Goal: Task Accomplishment & Management: Complete application form

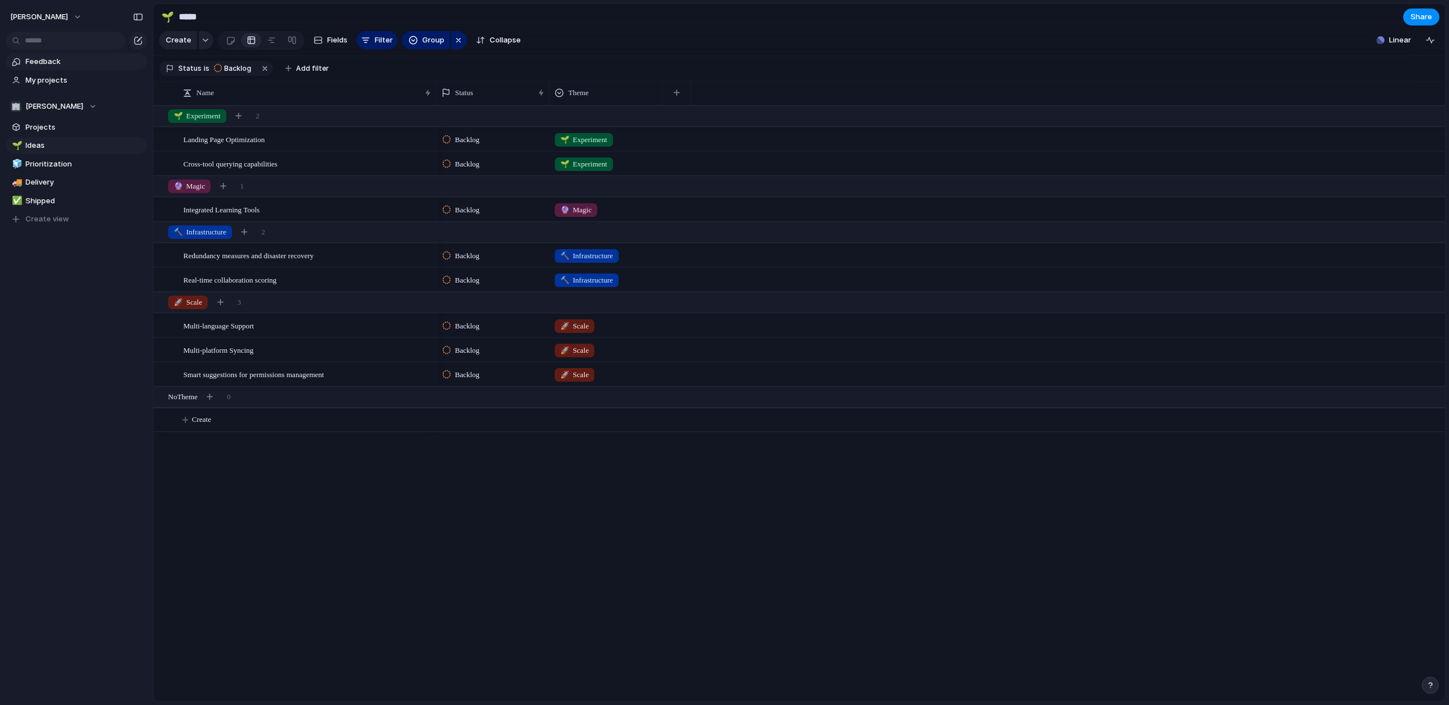
click at [57, 61] on span "Feedback" at bounding box center [84, 61] width 118 height 11
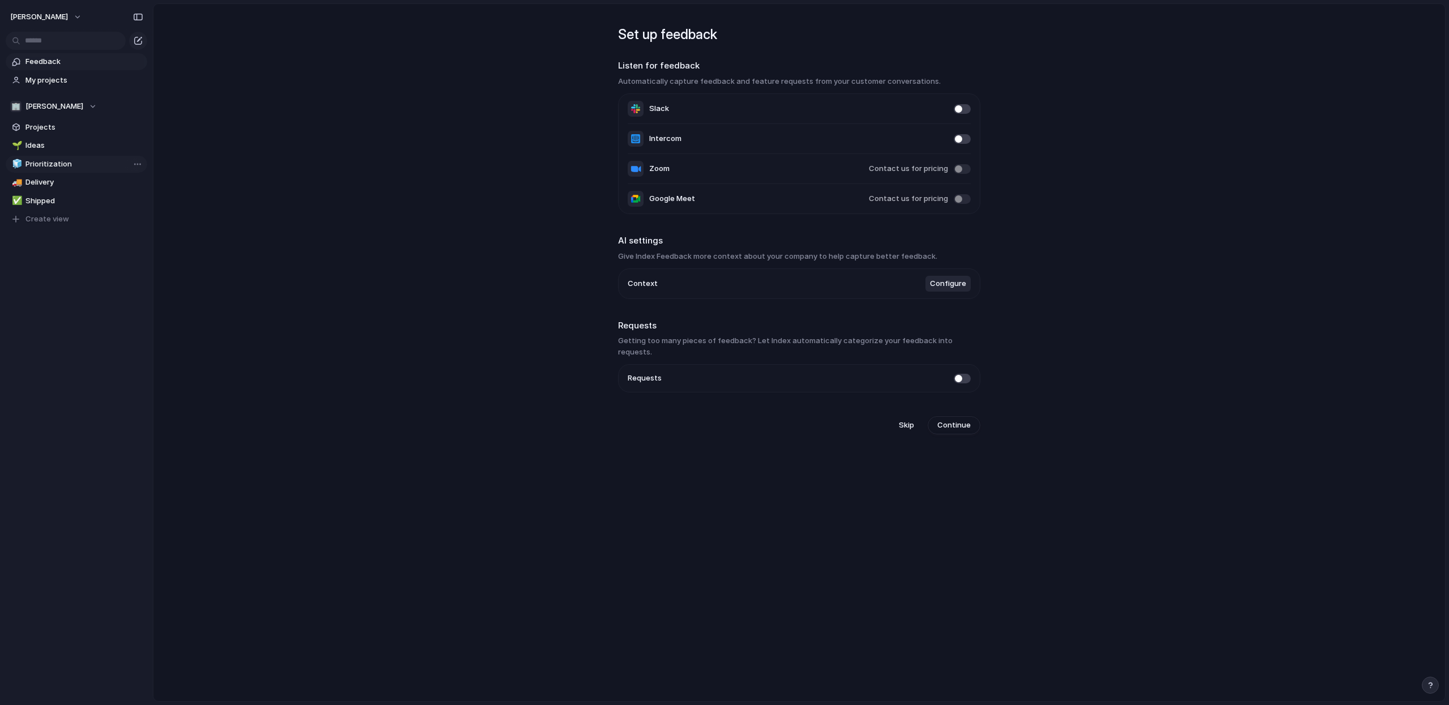
click at [46, 166] on span "Prioritization" at bounding box center [84, 163] width 118 height 11
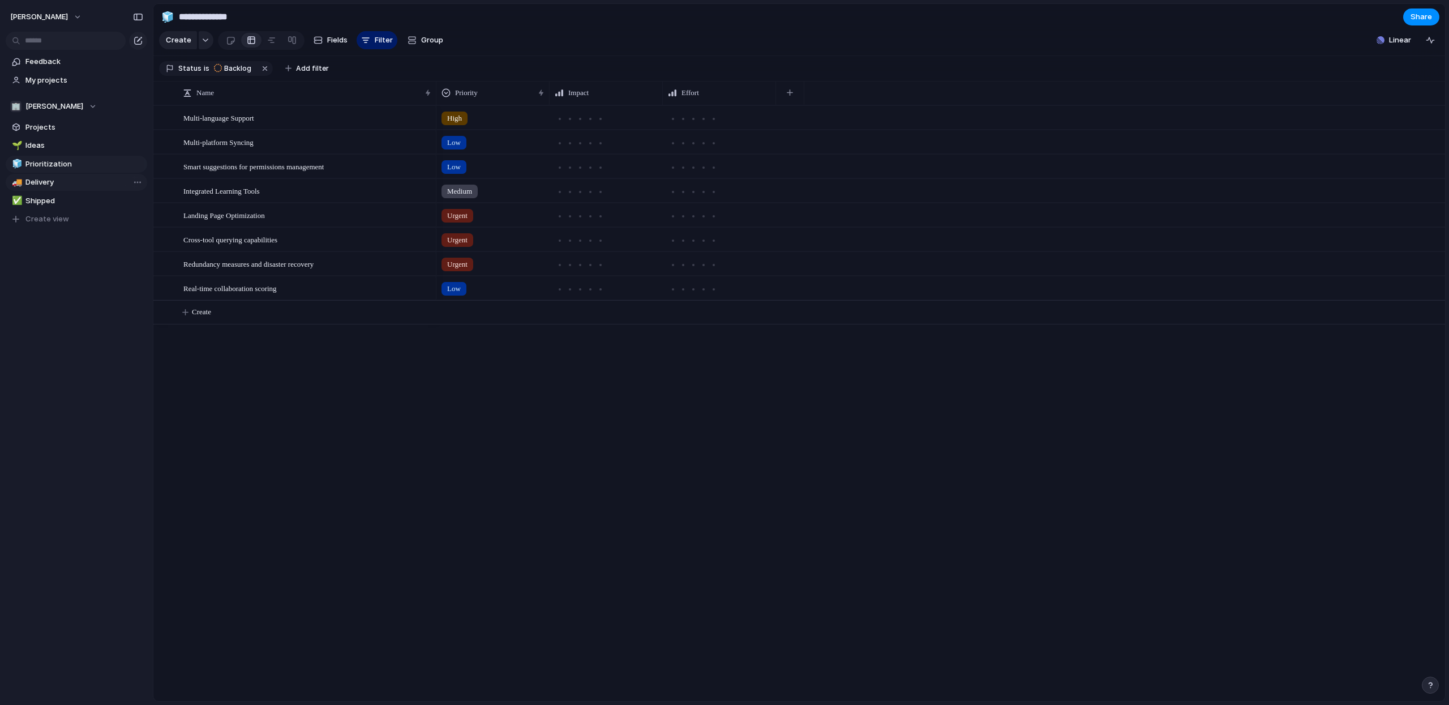
click at [37, 183] on span "Delivery" at bounding box center [84, 182] width 118 height 11
type input "********"
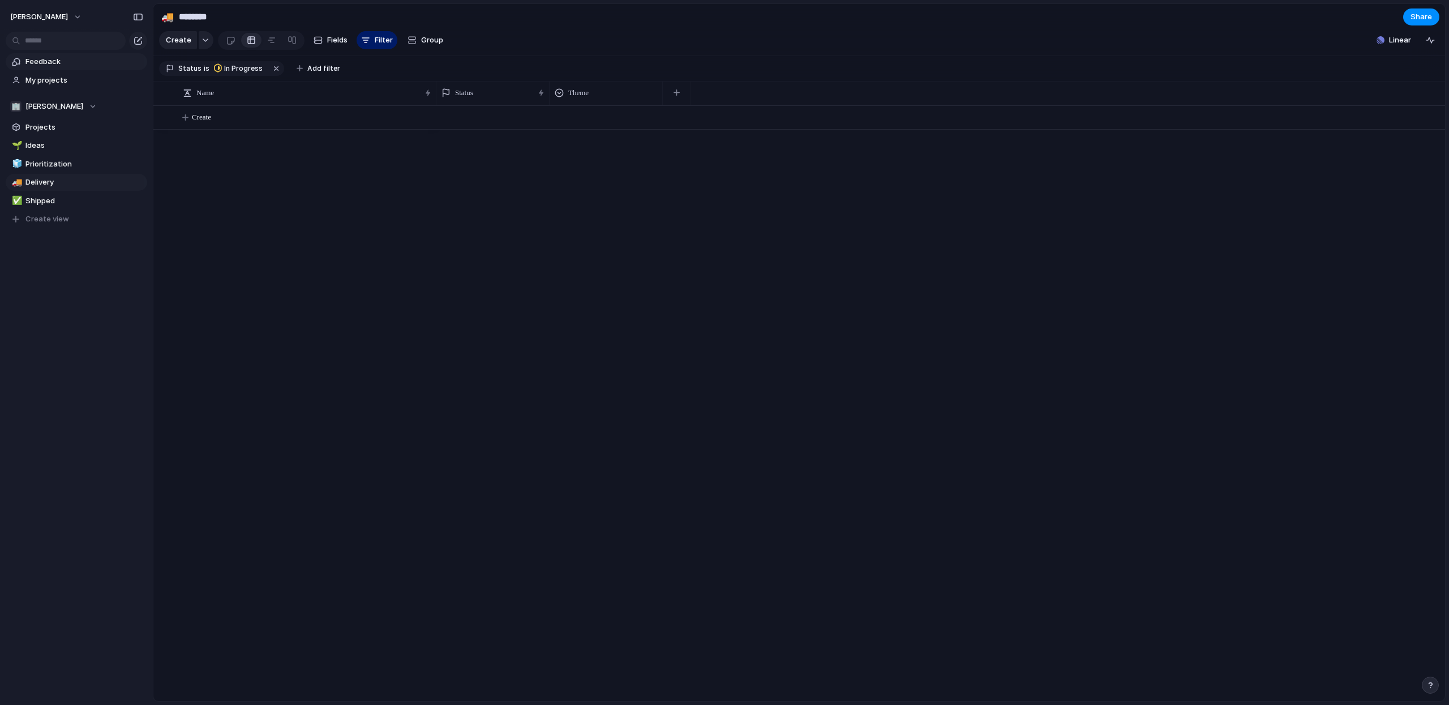
click at [45, 63] on span "Feedback" at bounding box center [84, 61] width 118 height 11
click at [41, 19] on span "[PERSON_NAME]" at bounding box center [39, 16] width 58 height 11
click at [79, 128] on span "Projects" at bounding box center [84, 127] width 118 height 11
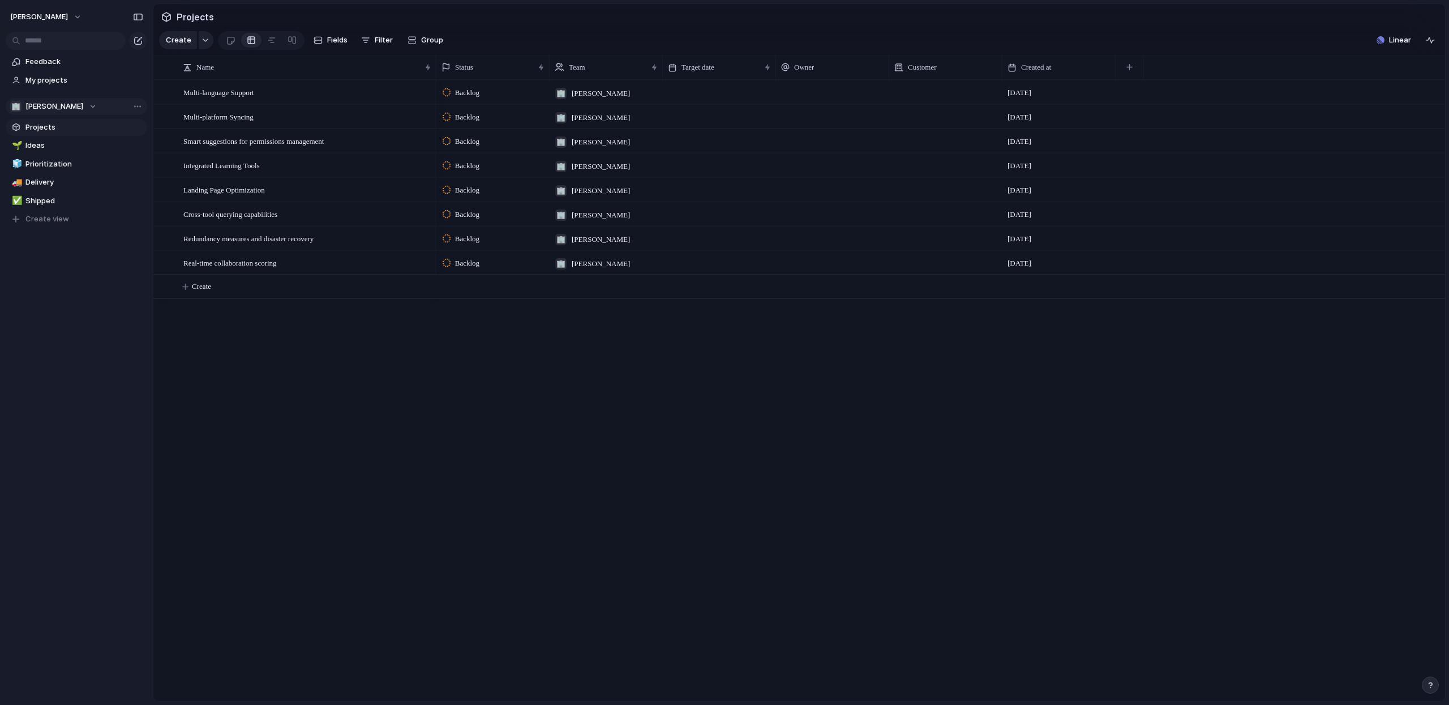
click at [65, 101] on span "[PERSON_NAME]" at bounding box center [54, 106] width 58 height 11
click at [80, 172] on span "Valley_Edge_Consulting" at bounding box center [76, 170] width 83 height 11
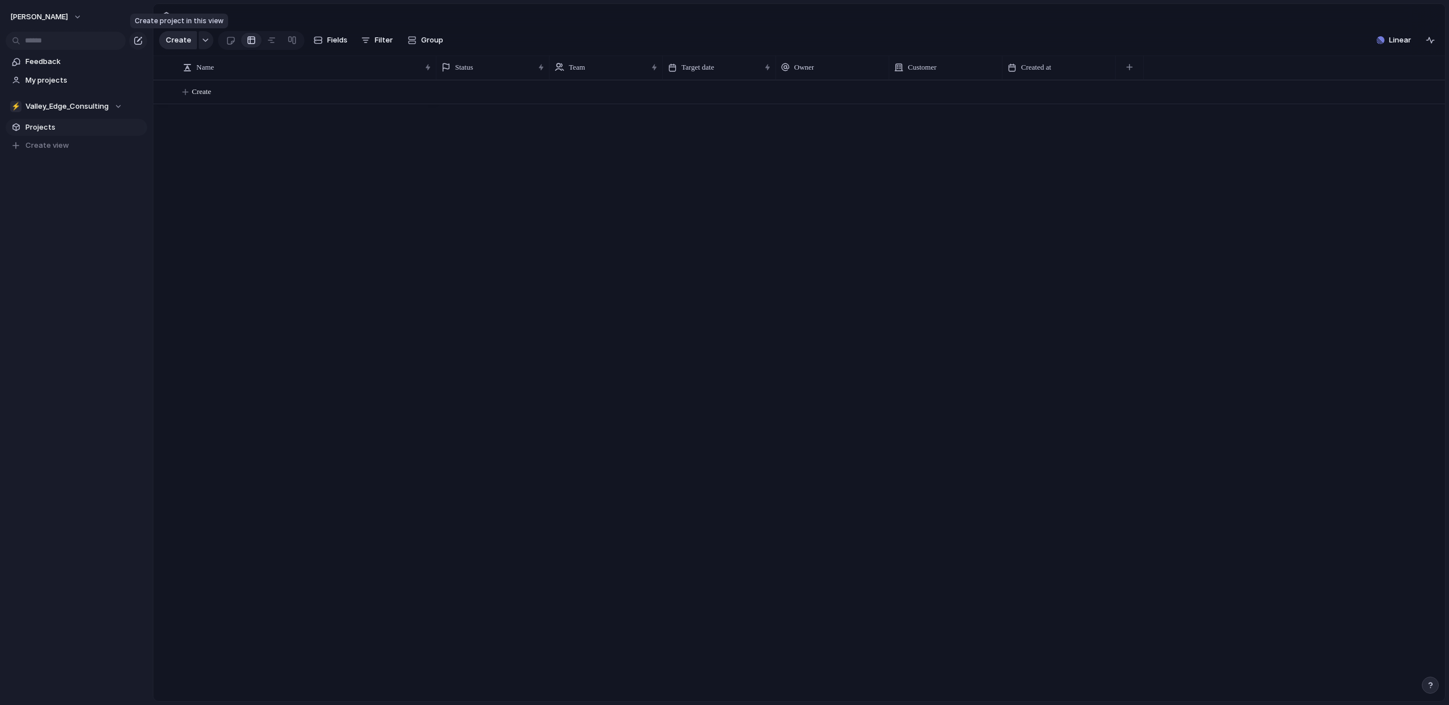
click at [183, 36] on span "Create" at bounding box center [178, 40] width 25 height 11
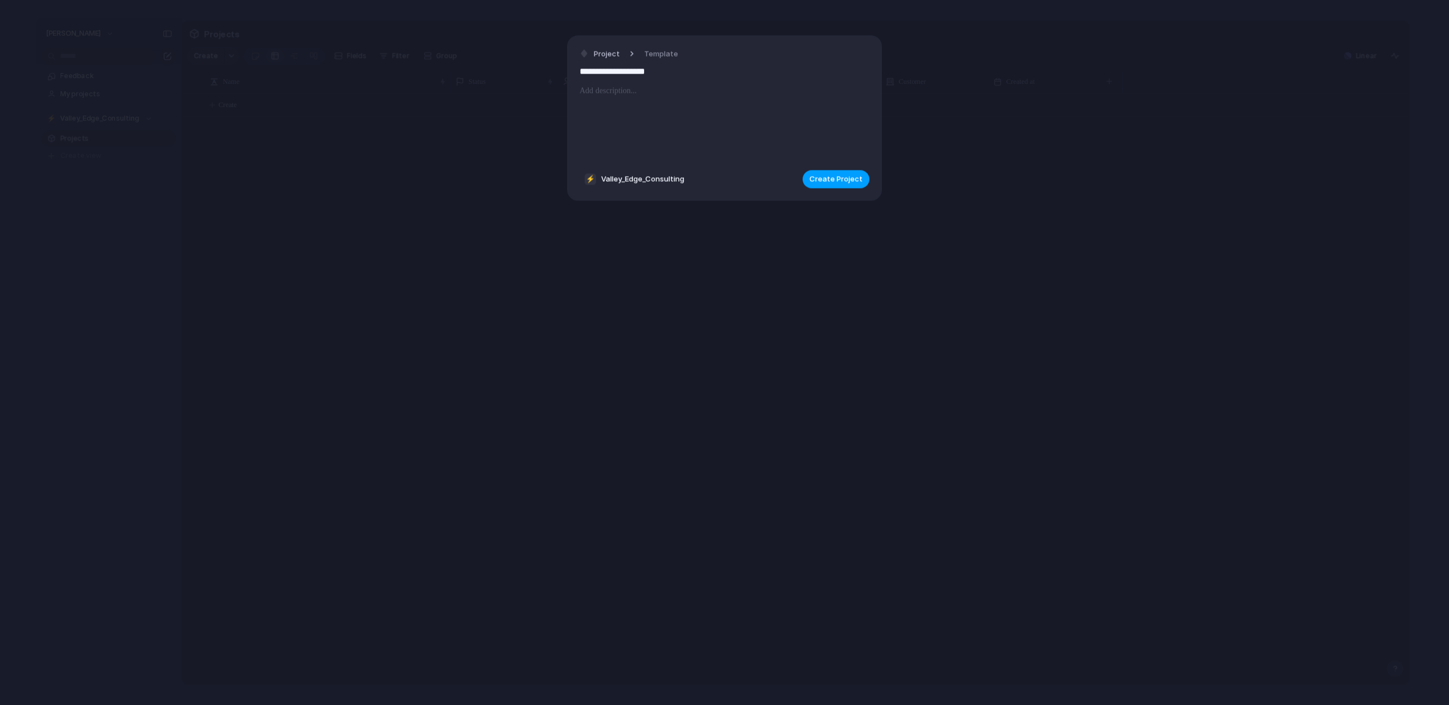
type input "**********"
click at [816, 176] on span "Create Project" at bounding box center [835, 179] width 53 height 11
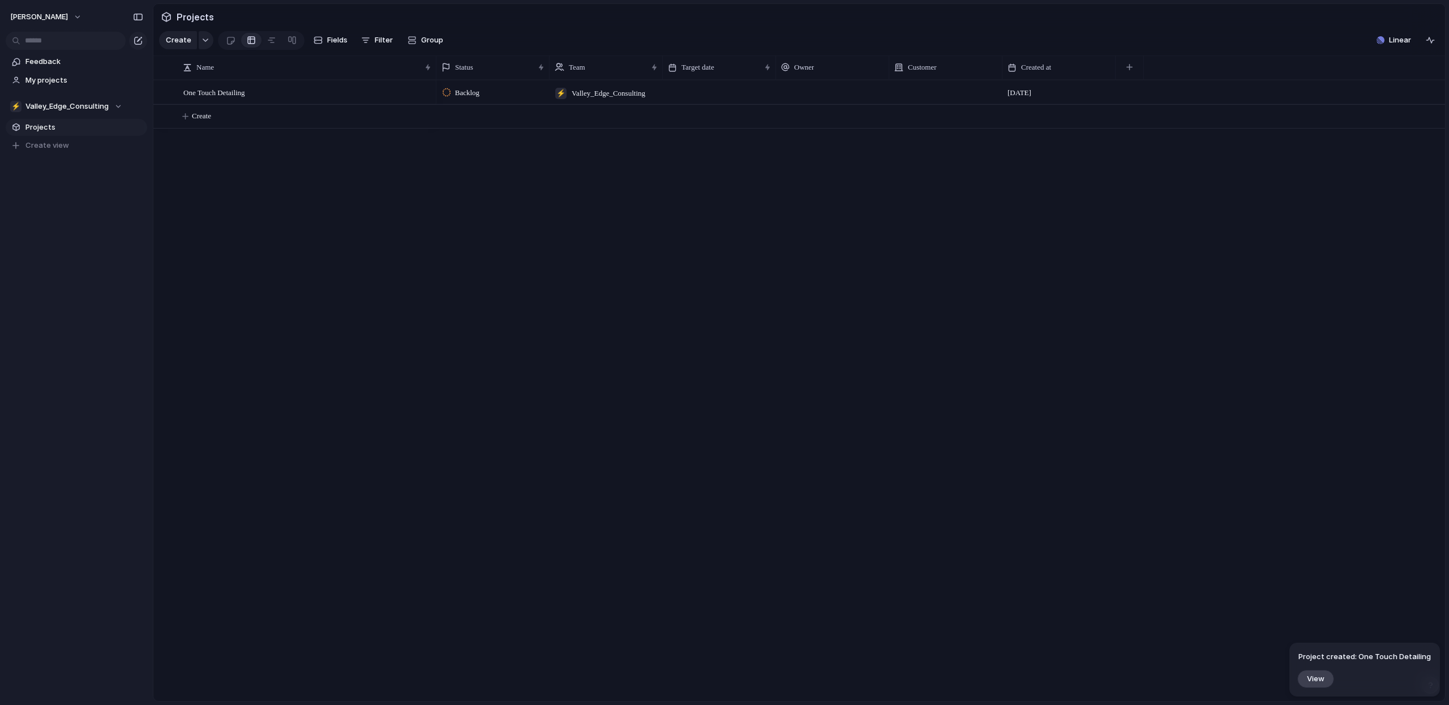
click at [701, 100] on div at bounding box center [719, 91] width 113 height 23
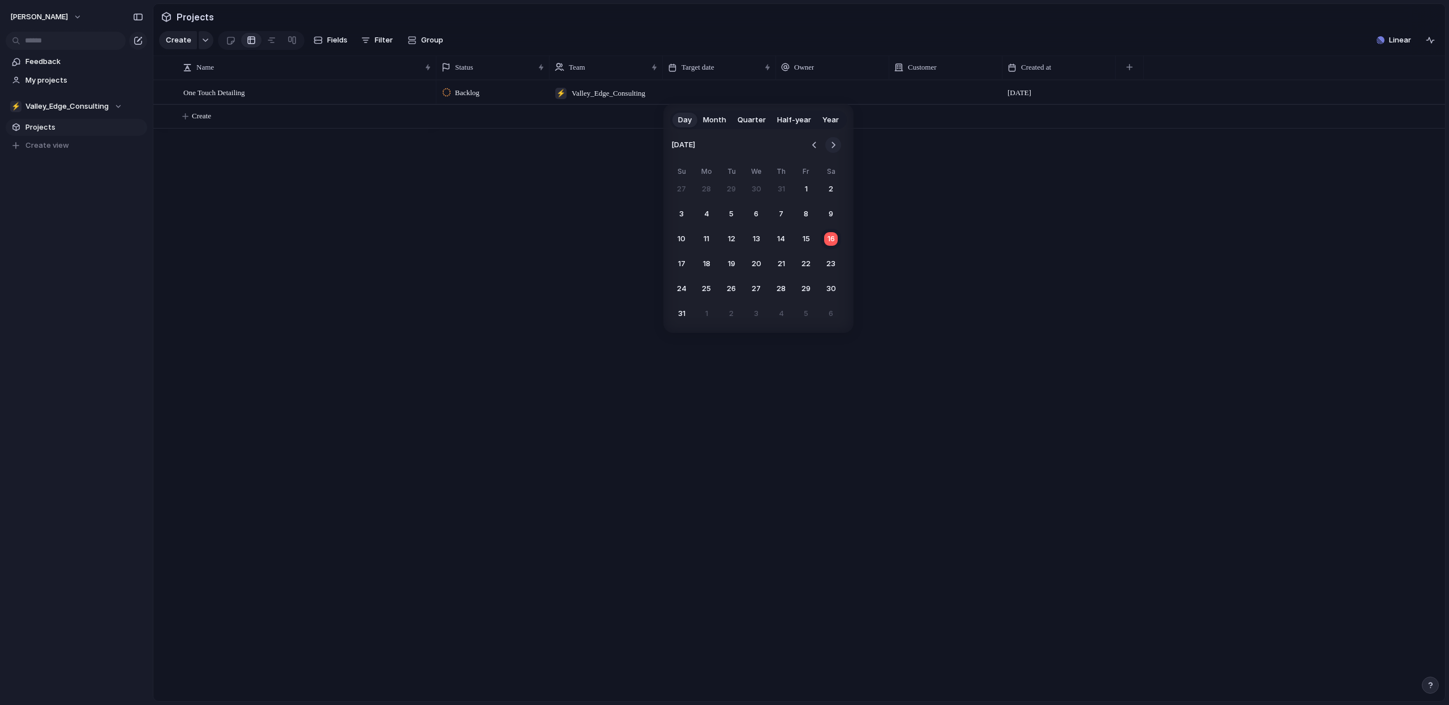
click at [832, 147] on button "Go to the Next Month" at bounding box center [833, 145] width 16 height 16
click at [714, 186] on button "1" at bounding box center [706, 189] width 20 height 20
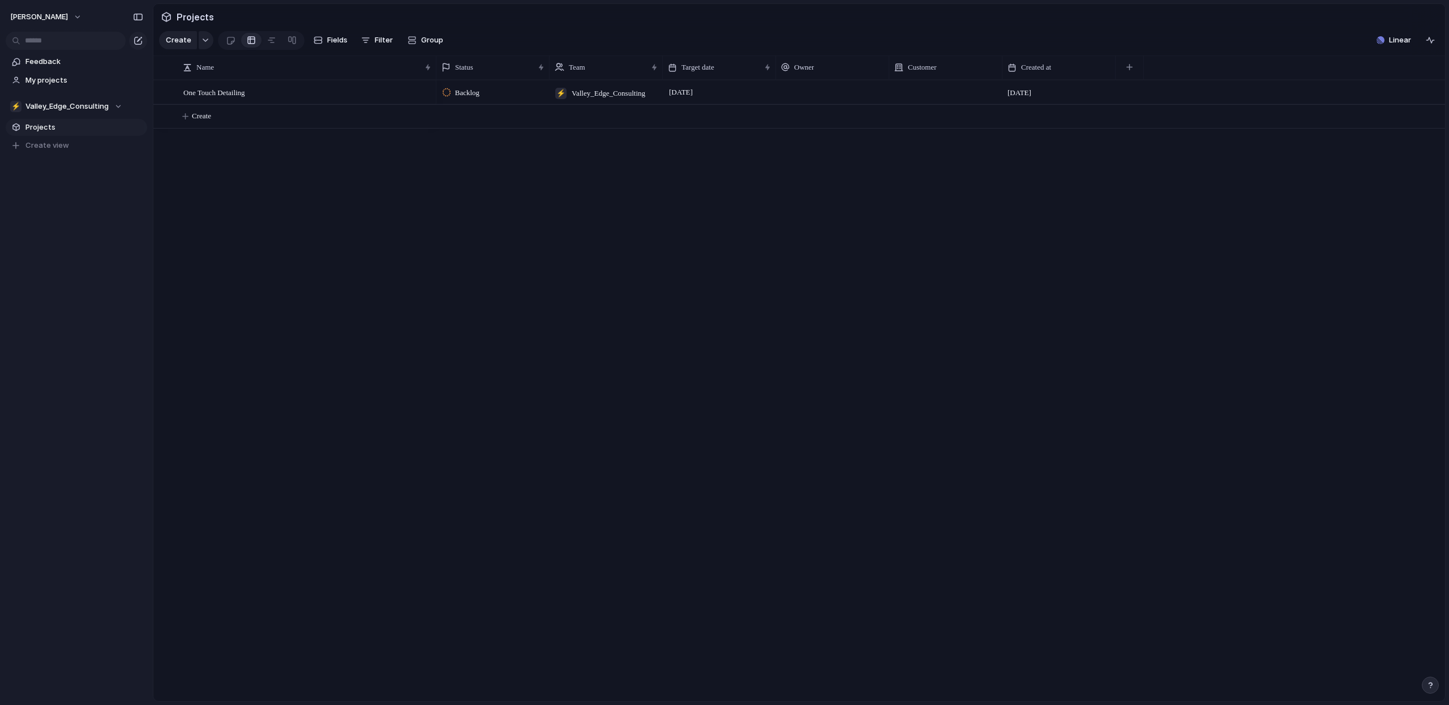
click at [814, 82] on div at bounding box center [832, 83] width 112 height 5
click at [804, 131] on li "[PERSON_NAME]" at bounding box center [825, 139] width 92 height 18
click at [360, 94] on div "One Touch Detailing" at bounding box center [307, 92] width 249 height 23
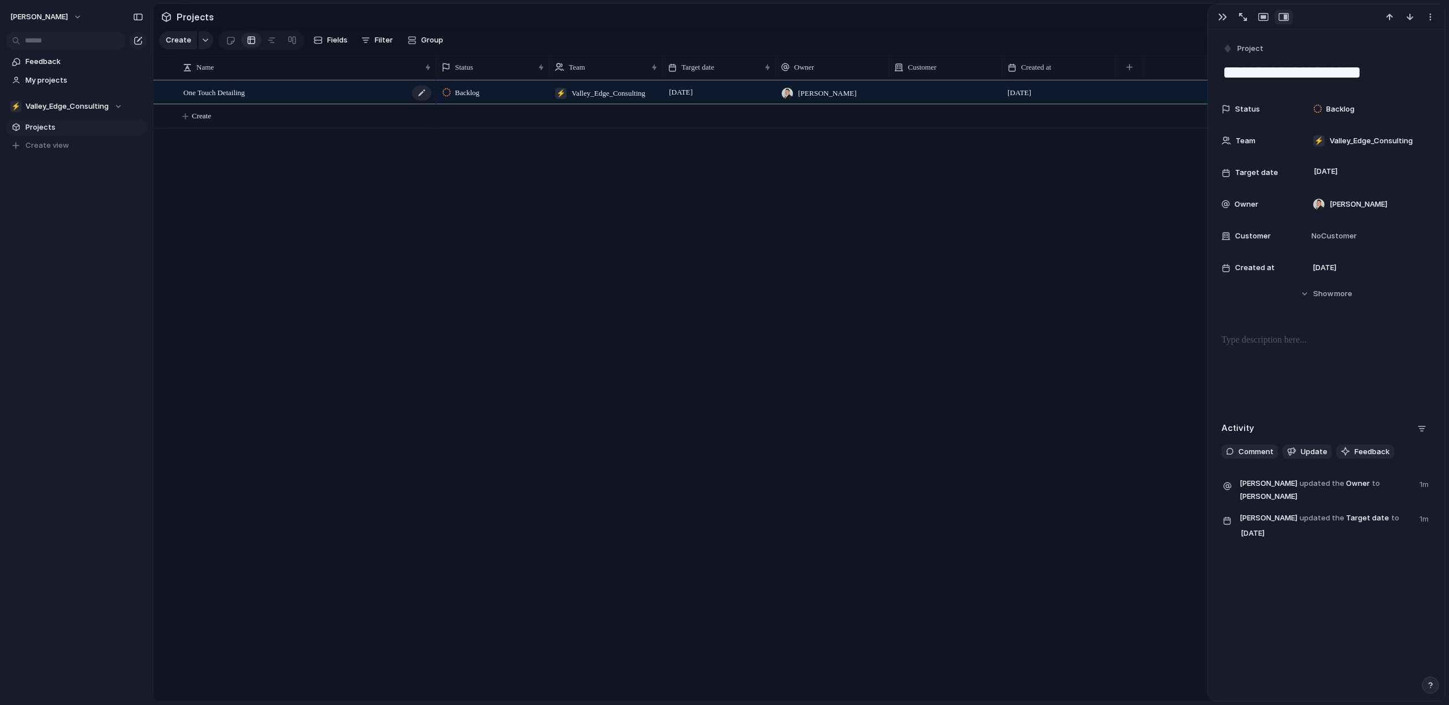
click at [360, 94] on div "One Touch Detailing" at bounding box center [307, 92] width 249 height 23
click at [1338, 298] on span "more" at bounding box center [1343, 293] width 18 height 11
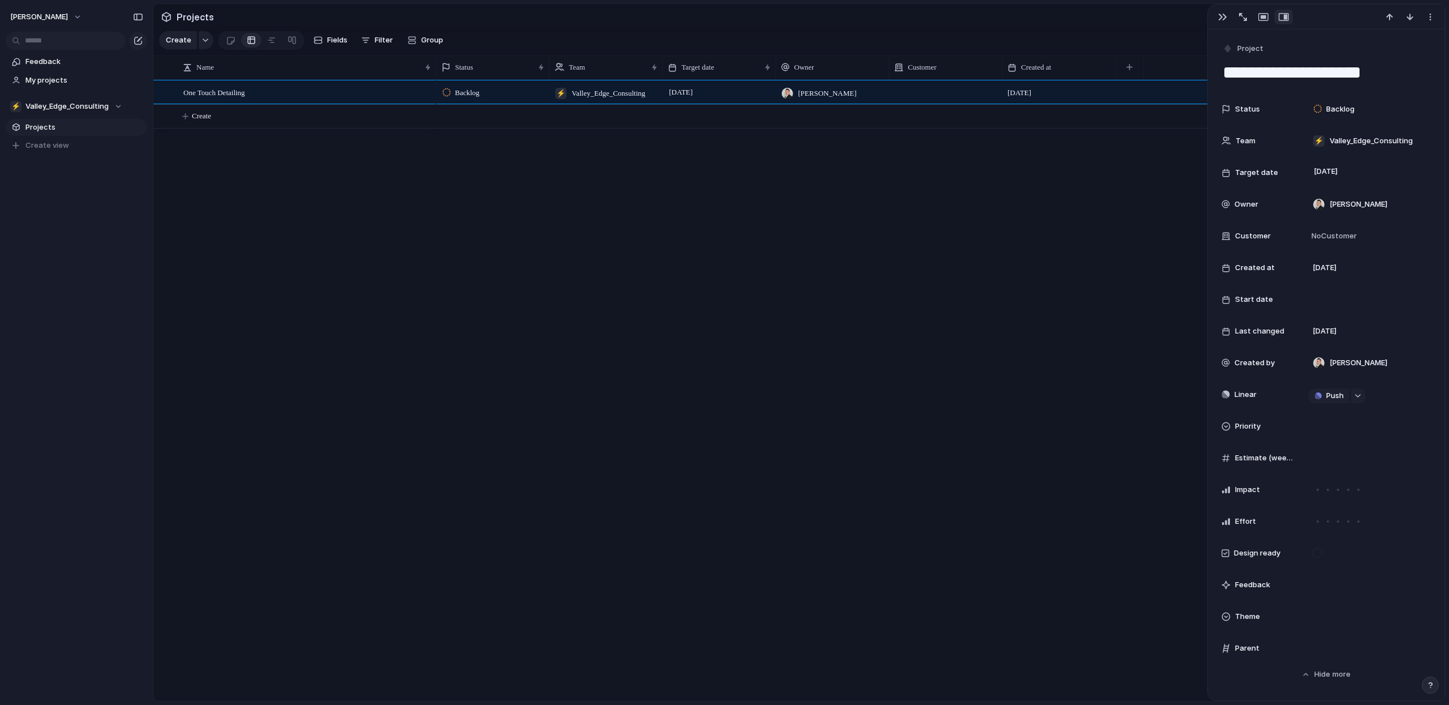
click at [473, 97] on span "Backlog" at bounding box center [467, 92] width 24 height 11
click at [469, 95] on div "Backlog Planned In Progress Completed Canceled" at bounding box center [724, 352] width 1449 height 705
click at [469, 95] on span "Backlog" at bounding box center [467, 92] width 24 height 11
click at [479, 152] on li "Planned" at bounding box center [485, 160] width 92 height 19
click at [381, 221] on div "One Touch Detailing Planned ⚡ Valley_Edge_Consulting [DATE] [PERSON_NAME] [DATE…" at bounding box center [798, 390] width 1291 height 621
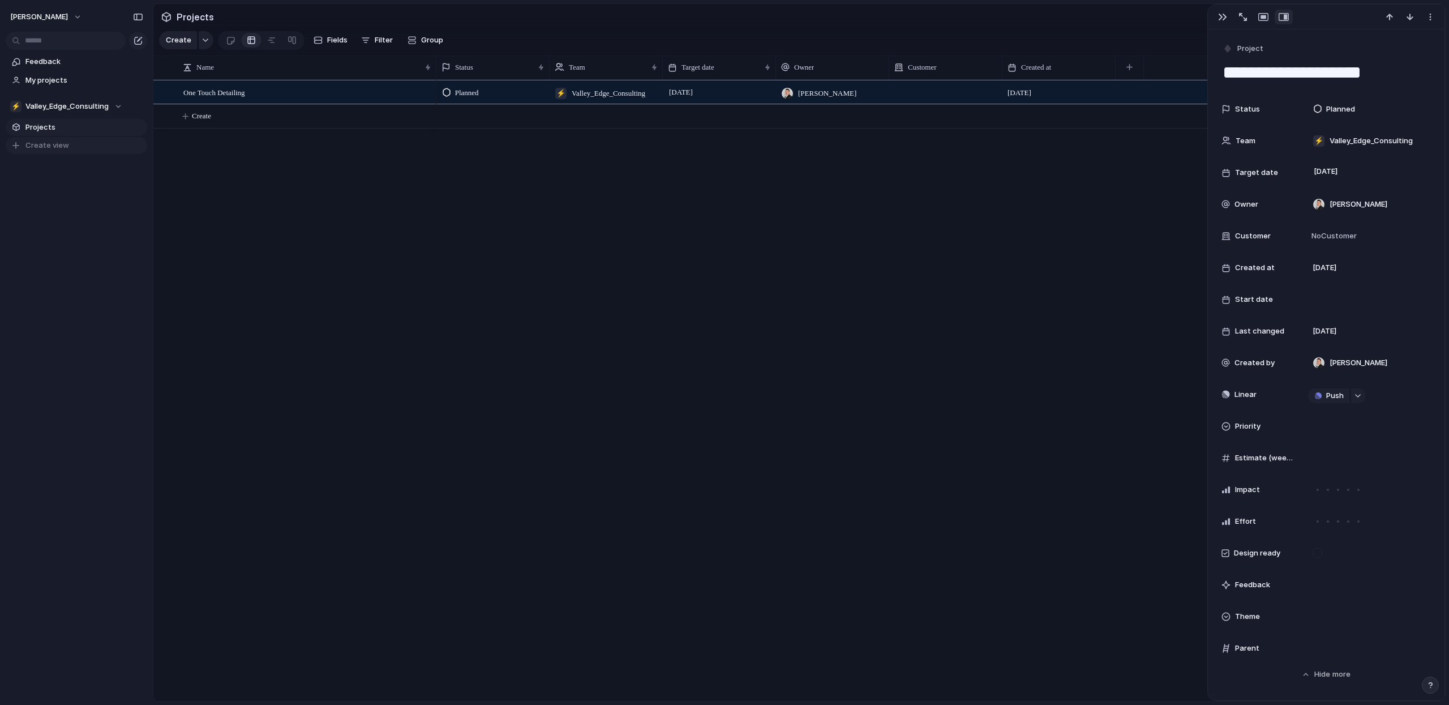
click at [78, 140] on button "Create view" at bounding box center [76, 145] width 141 height 17
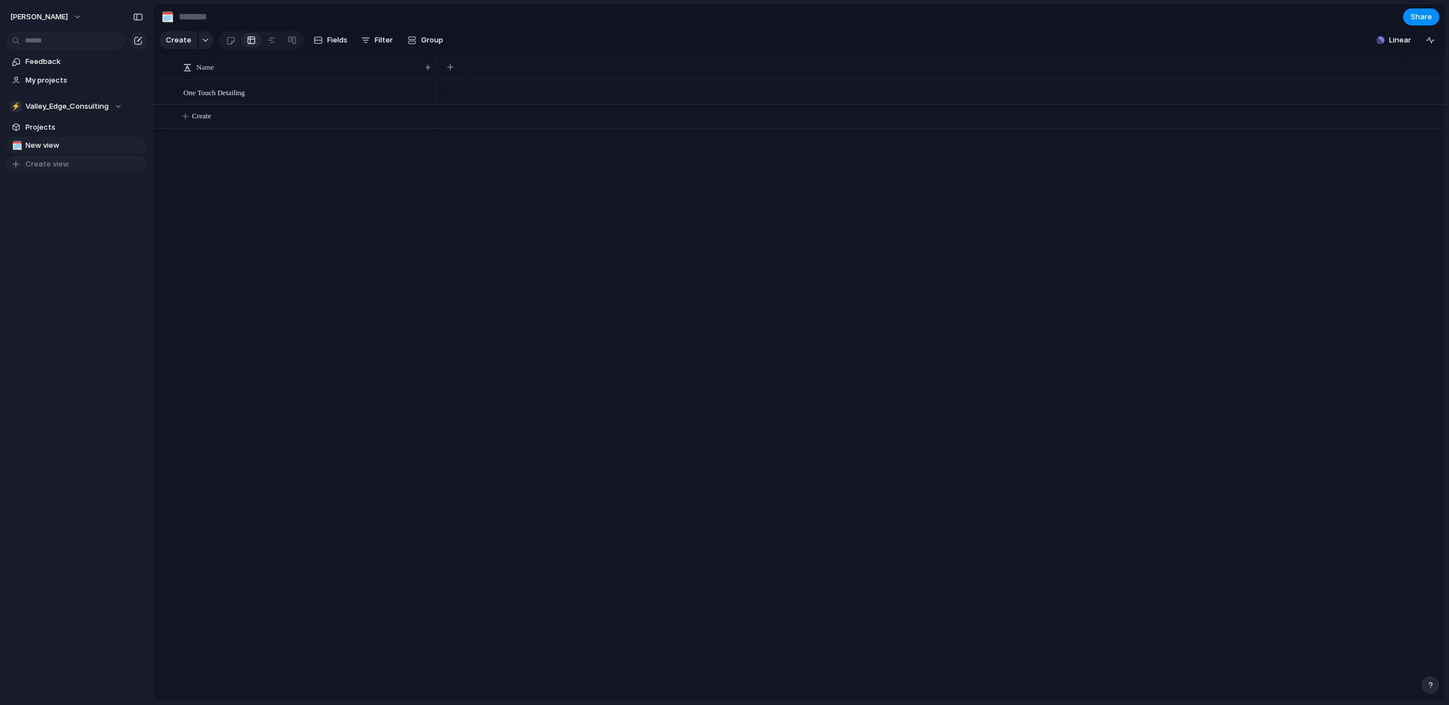
click at [47, 160] on span "Create view" at bounding box center [47, 163] width 44 height 11
click at [45, 125] on span "Projects" at bounding box center [84, 127] width 118 height 11
click at [244, 85] on span "One Touch Detailing" at bounding box center [214, 91] width 62 height 13
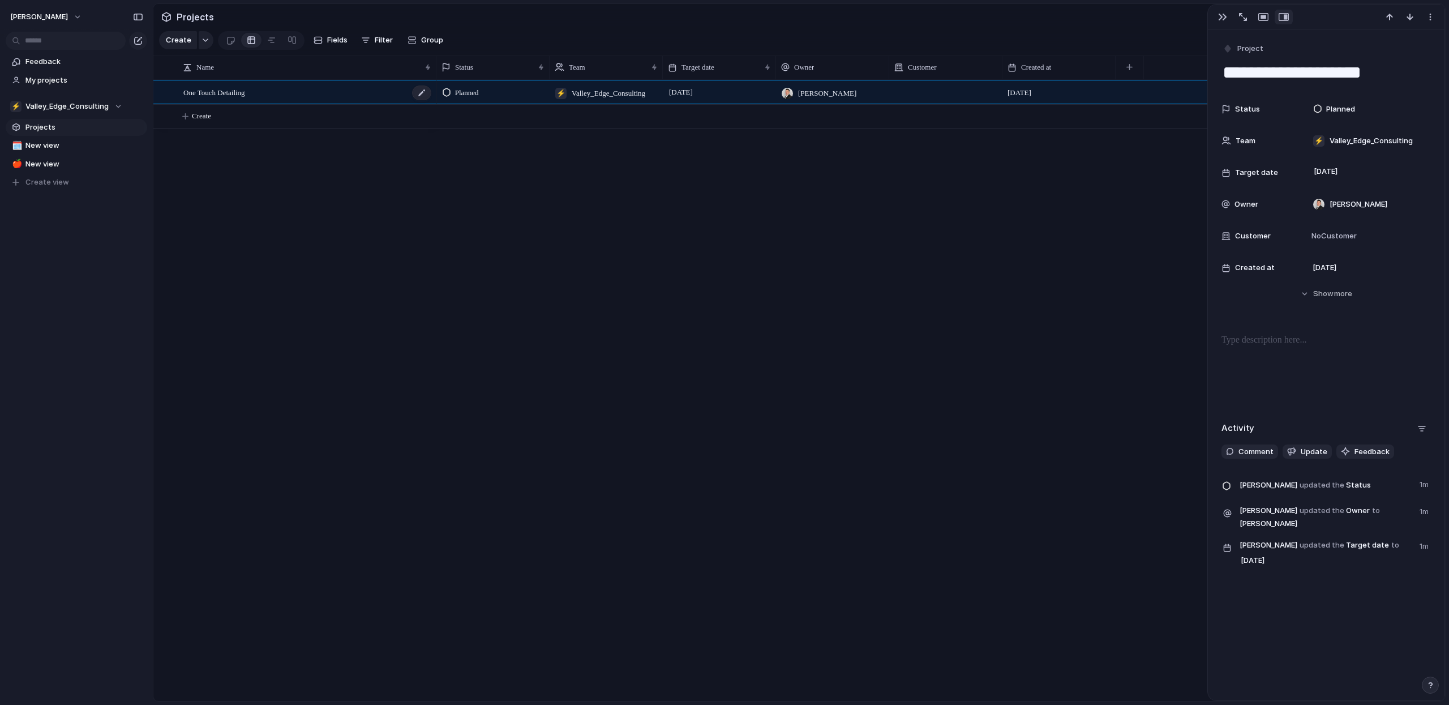
click at [243, 85] on span "One Touch Detailing" at bounding box center [214, 91] width 62 height 13
click at [275, 87] on textarea "**********" at bounding box center [305, 93] width 244 height 13
click at [53, 79] on span "My projects" at bounding box center [84, 80] width 118 height 11
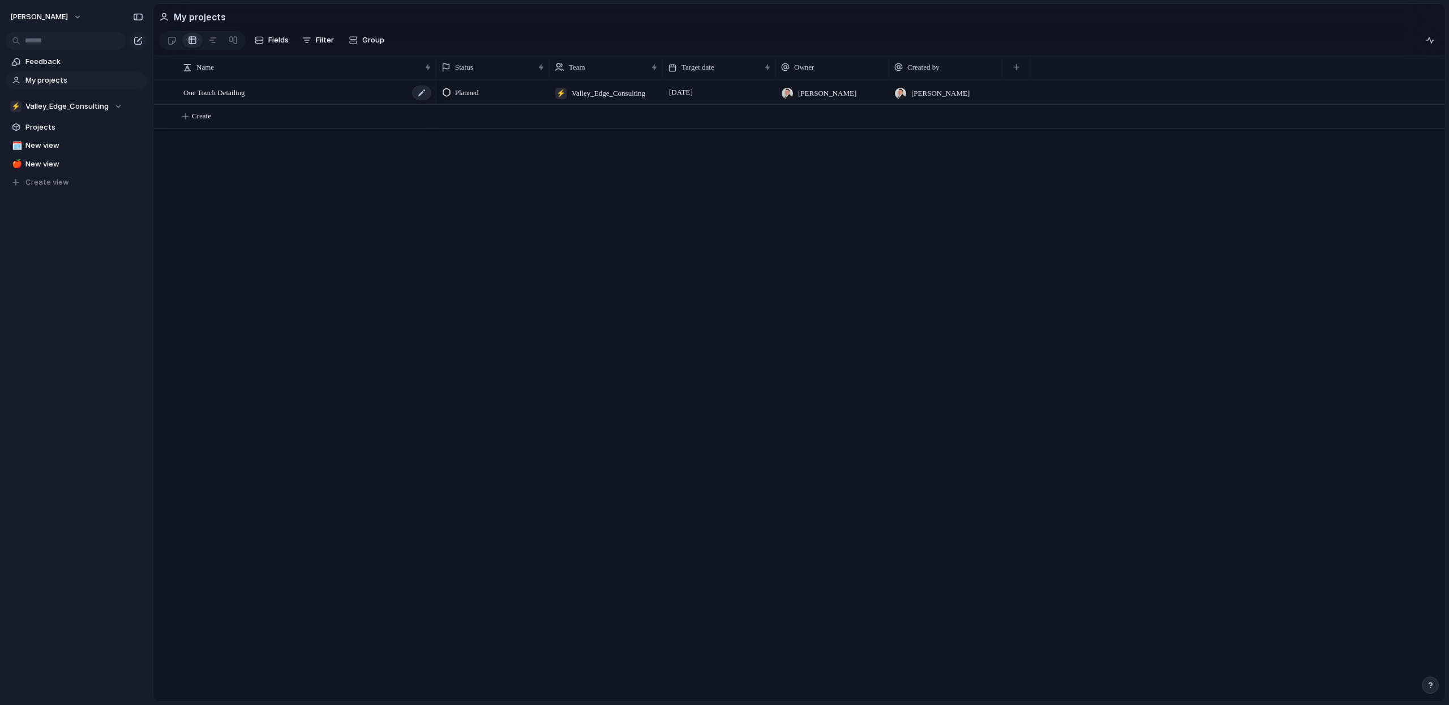
click at [301, 82] on div "One Touch Detailing" at bounding box center [307, 92] width 249 height 23
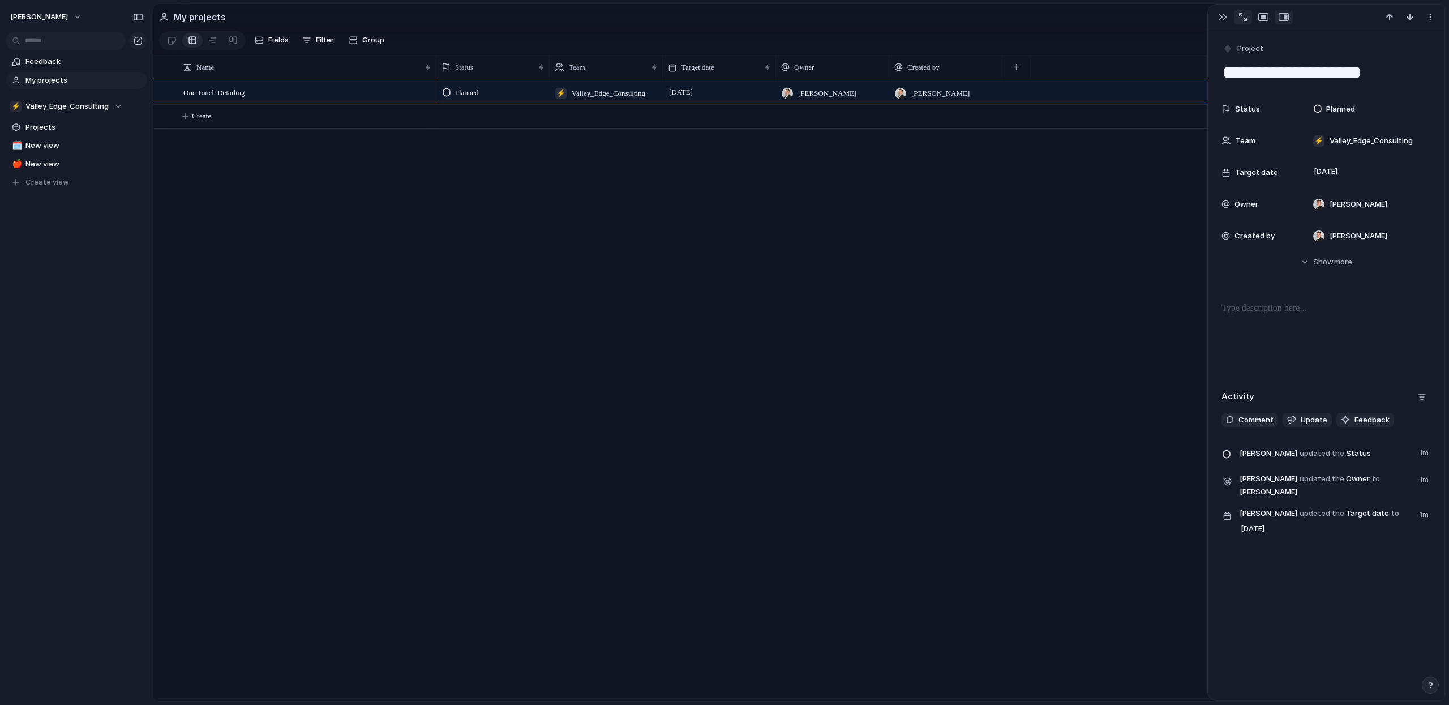
click at [1247, 24] on button "button" at bounding box center [1243, 17] width 18 height 15
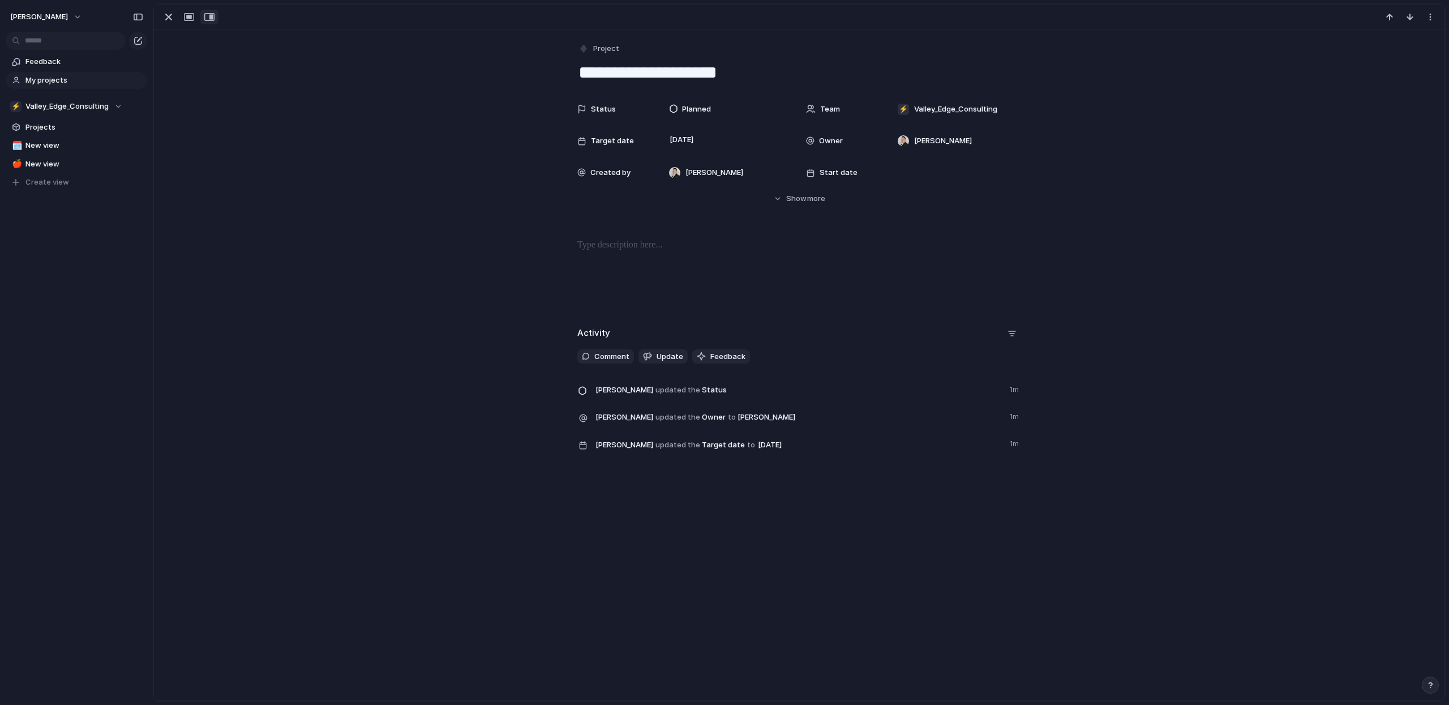
click at [211, 22] on button "button" at bounding box center [209, 17] width 18 height 15
